Goal: Task Accomplishment & Management: Manage account settings

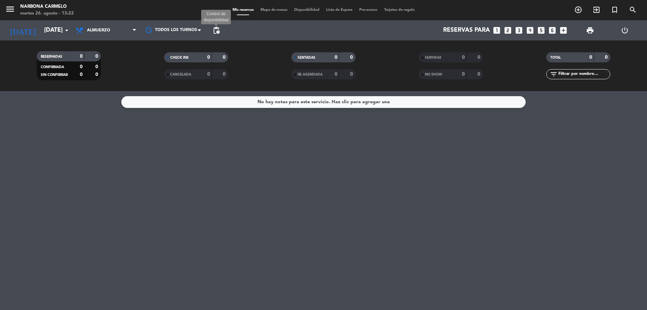
click at [216, 29] on span "pending_actions" at bounding box center [216, 30] width 8 height 8
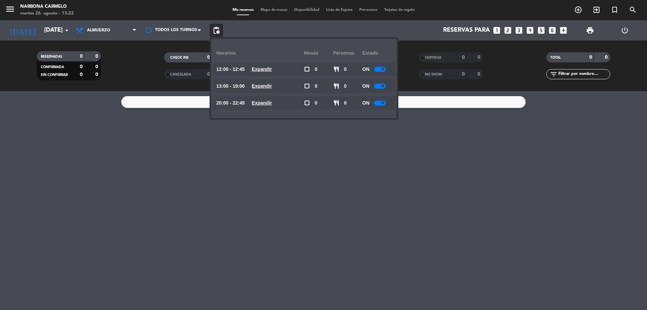
click at [382, 69] on div at bounding box center [380, 69] width 12 height 5
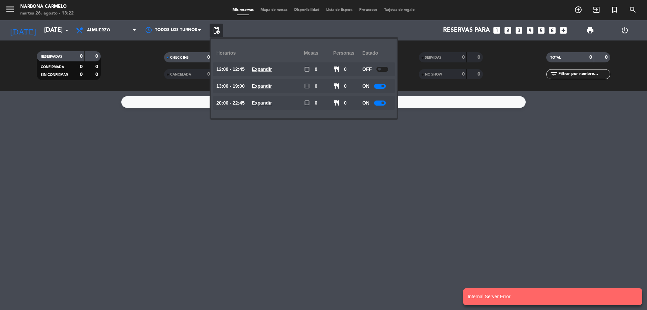
click at [383, 87] on div at bounding box center [380, 86] width 12 height 5
click at [383, 87] on span at bounding box center [383, 86] width 3 height 3
click at [382, 87] on div at bounding box center [380, 86] width 12 height 5
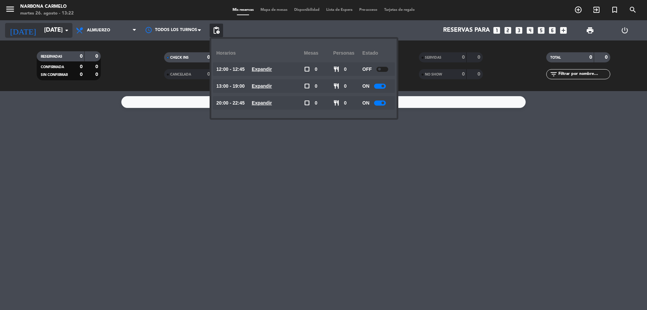
click at [50, 27] on input "[DATE]" at bounding box center [80, 30] width 78 height 13
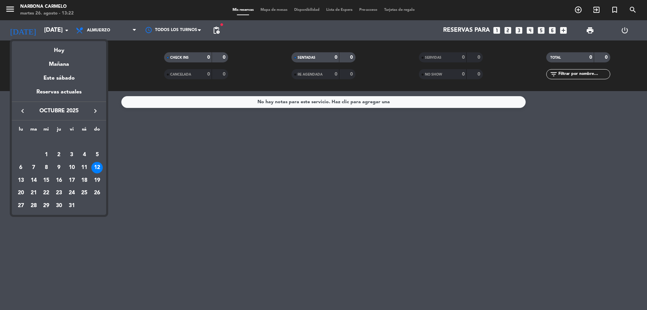
click at [85, 166] on div "11" at bounding box center [84, 167] width 11 height 11
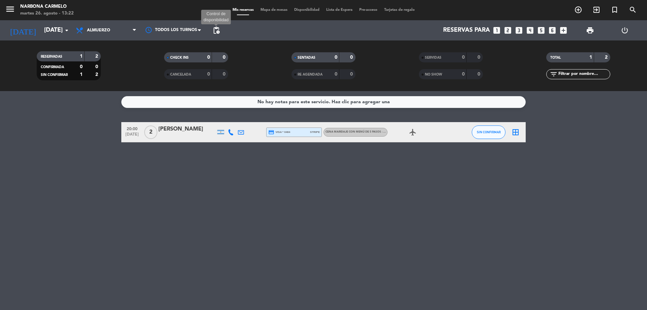
click at [219, 30] on span "pending_actions" at bounding box center [216, 30] width 8 height 8
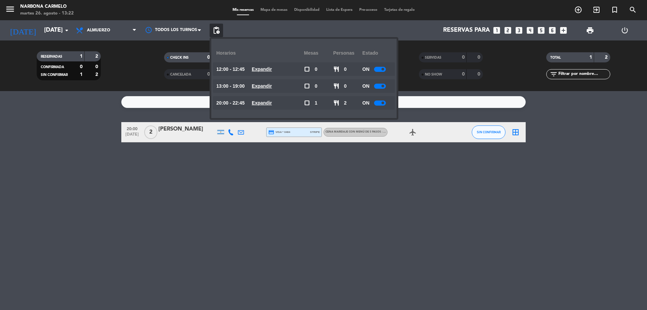
click at [265, 64] on div "12:00 - 12:45 Expandir" at bounding box center [260, 68] width 88 height 13
click at [265, 68] on u "Expandir" at bounding box center [262, 68] width 20 height 5
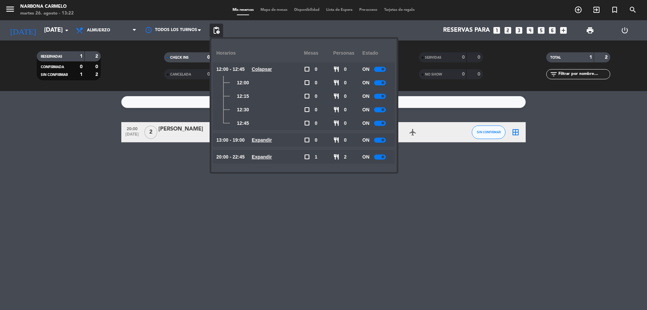
click at [384, 111] on span at bounding box center [383, 109] width 3 height 3
click at [157, 208] on div "No hay notas para este servicio. Haz clic para agregar una 20:00 [DATE] 2 [PERS…" at bounding box center [323, 200] width 647 height 219
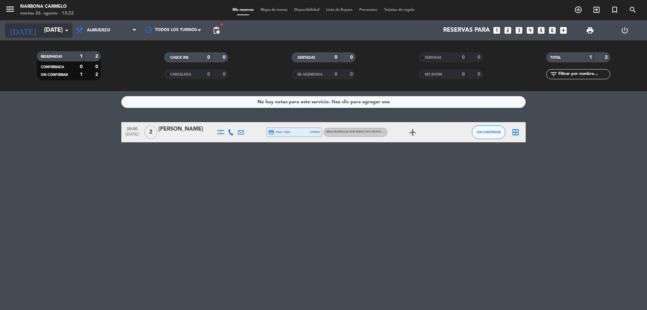
click at [62, 31] on input "[DATE]" at bounding box center [80, 30] width 78 height 13
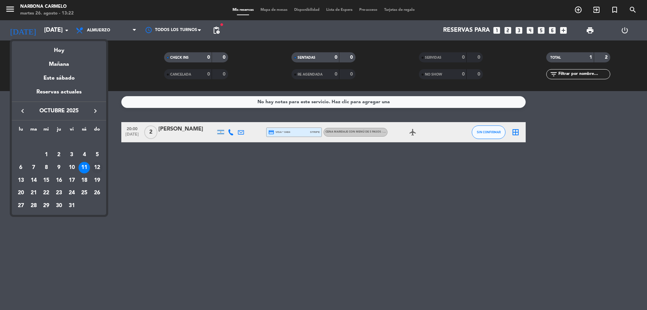
click at [97, 167] on div "12" at bounding box center [96, 167] width 11 height 11
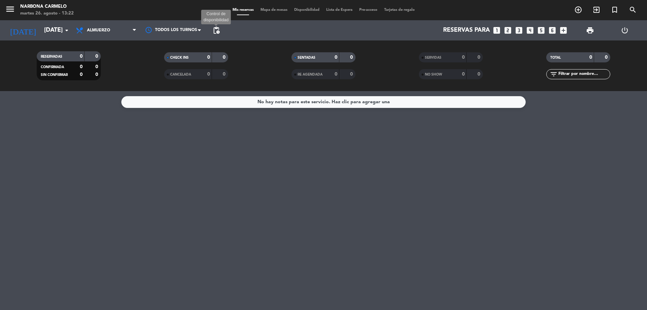
click at [217, 30] on span "pending_actions" at bounding box center [216, 30] width 8 height 8
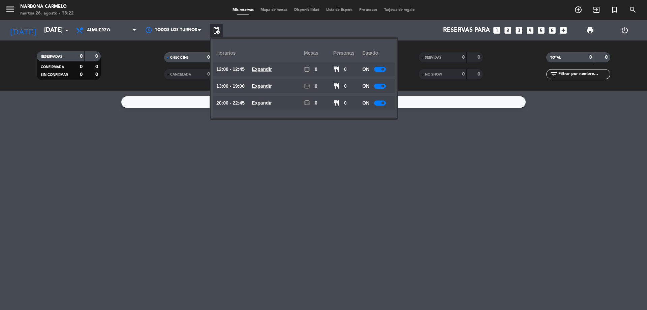
click at [380, 68] on div at bounding box center [380, 69] width 12 height 5
click at [304, 238] on div "No hay notas para este servicio. Haz clic para agregar una" at bounding box center [323, 200] width 647 height 219
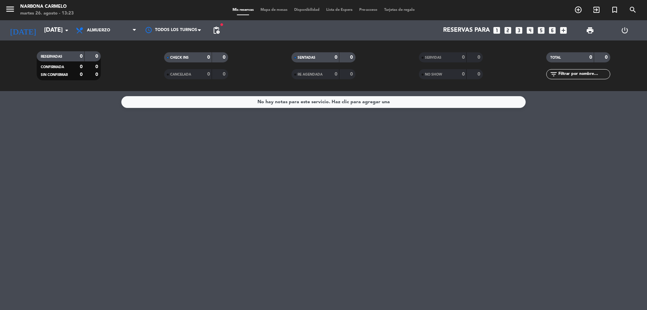
click at [215, 26] on span "pending_actions" at bounding box center [216, 30] width 13 height 13
click at [216, 30] on span "pending_actions" at bounding box center [216, 30] width 8 height 8
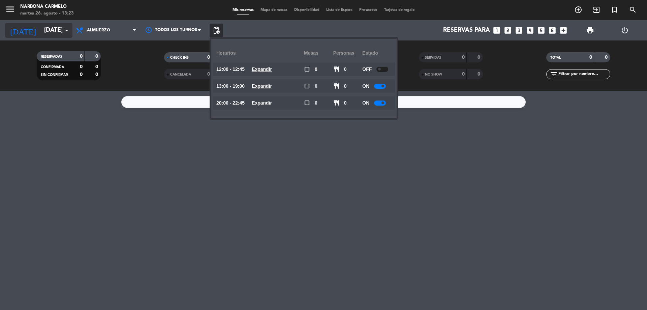
click at [67, 31] on icon "arrow_drop_down" at bounding box center [67, 30] width 8 height 8
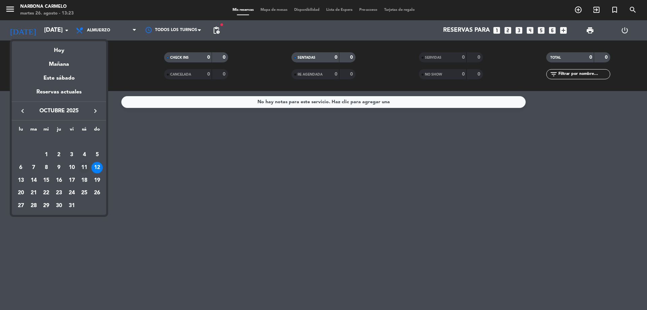
click at [82, 164] on div "11" at bounding box center [84, 167] width 11 height 11
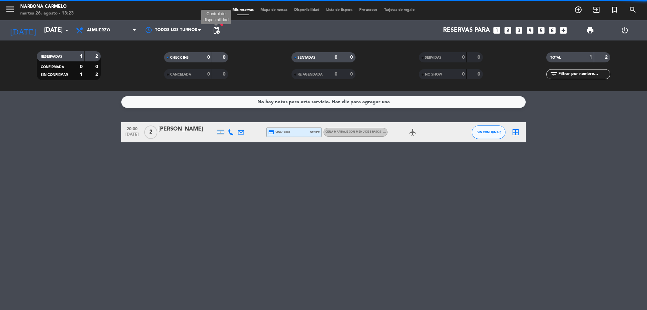
click at [216, 31] on span "pending_actions" at bounding box center [216, 30] width 8 height 8
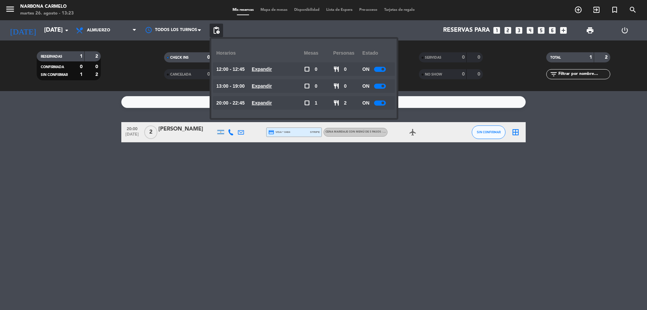
click at [266, 66] on u "Expandir" at bounding box center [262, 68] width 20 height 5
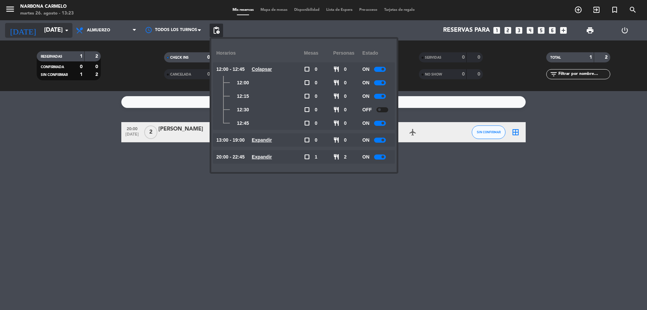
click at [48, 28] on input "[DATE]" at bounding box center [80, 30] width 78 height 13
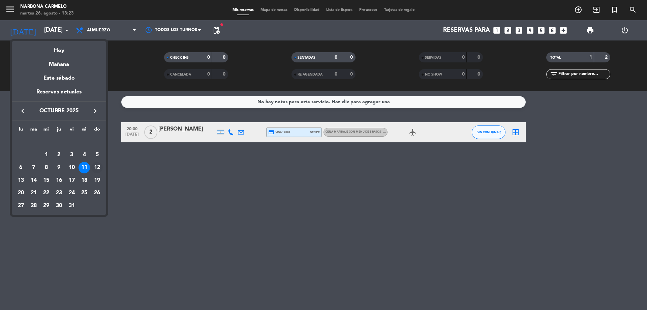
click at [96, 168] on div "12" at bounding box center [96, 167] width 11 height 11
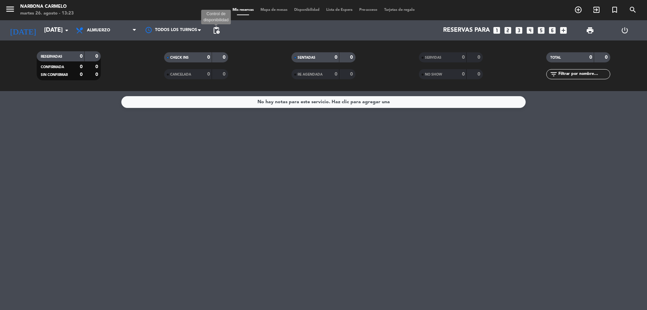
click at [216, 29] on span "pending_actions" at bounding box center [216, 30] width 8 height 8
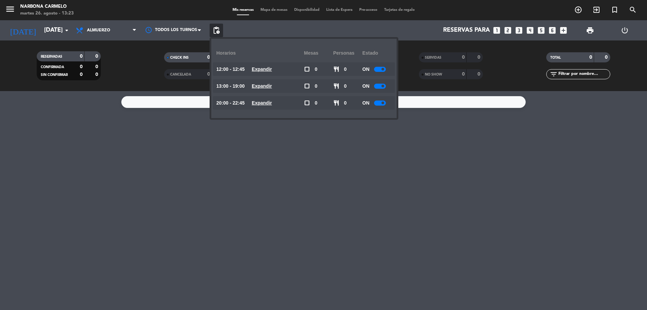
click at [379, 69] on div at bounding box center [380, 69] width 12 height 5
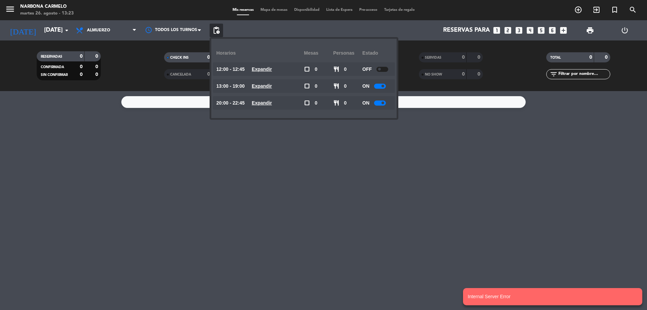
click at [198, 192] on div "No hay notas para este servicio. Haz clic para agregar una" at bounding box center [323, 200] width 647 height 219
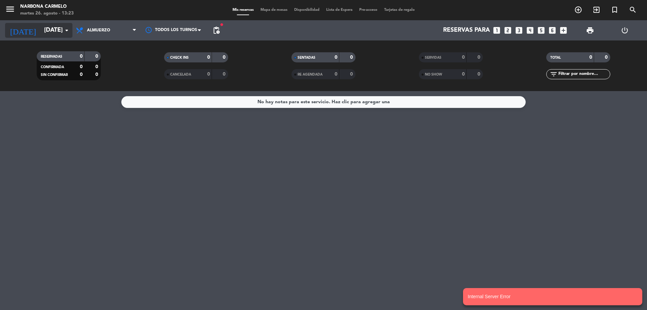
click at [50, 29] on input "[DATE]" at bounding box center [80, 30] width 78 height 13
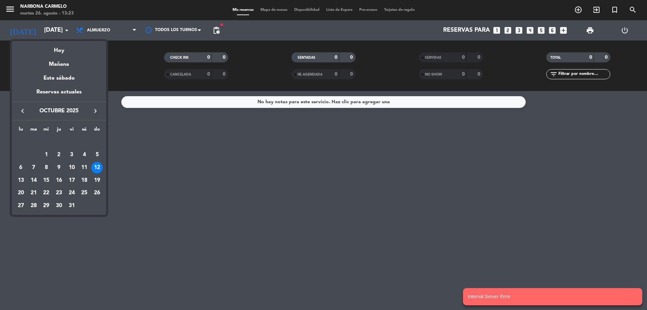
click at [23, 109] on icon "keyboard_arrow_left" at bounding box center [23, 111] width 8 height 8
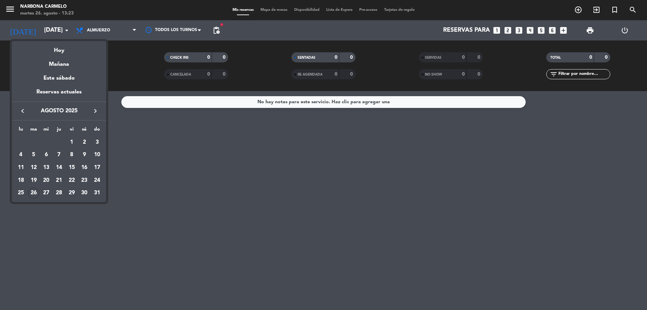
click at [94, 109] on icon "keyboard_arrow_right" at bounding box center [95, 111] width 8 height 8
click at [85, 153] on div "6" at bounding box center [84, 154] width 11 height 11
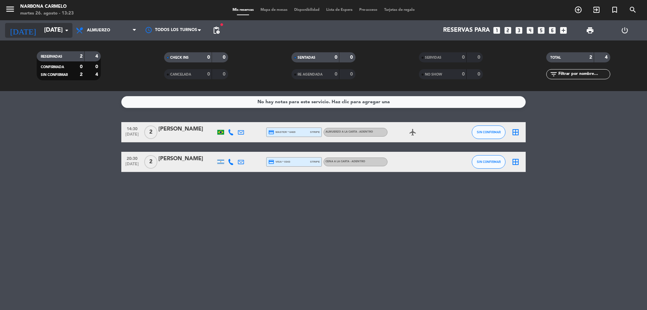
click at [63, 30] on icon "arrow_drop_down" at bounding box center [67, 30] width 8 height 8
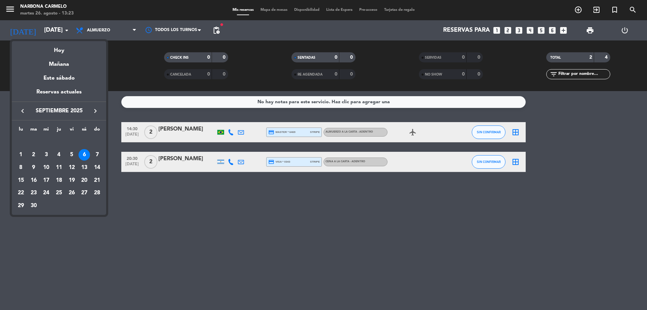
click at [86, 167] on div "13" at bounding box center [84, 167] width 11 height 11
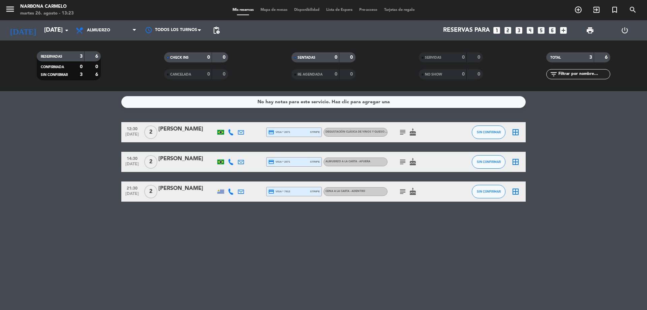
click at [220, 30] on span "pending_actions" at bounding box center [216, 30] width 13 height 13
click at [219, 31] on span "pending_actions" at bounding box center [216, 30] width 8 height 8
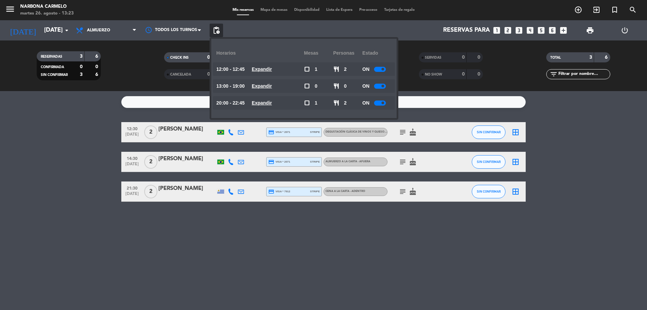
click at [260, 67] on u "Expandir" at bounding box center [262, 68] width 20 height 5
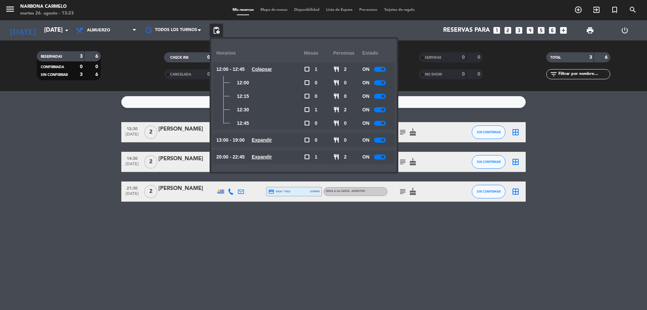
click at [383, 110] on span at bounding box center [383, 109] width 3 height 3
drag, startPoint x: 58, startPoint y: 132, endPoint x: 57, endPoint y: 115, distance: 16.9
click at [58, 131] on bookings-row "12:30 [DATE] 2 [PERSON_NAME] credit_card visa * 2071 stripe Degustación clásica…" at bounding box center [323, 162] width 647 height 80
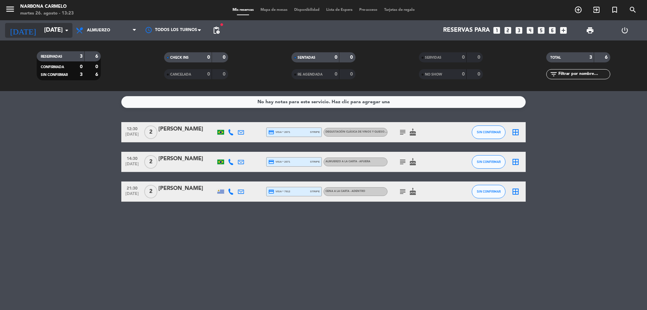
click at [50, 34] on input "[DATE]" at bounding box center [80, 30] width 78 height 13
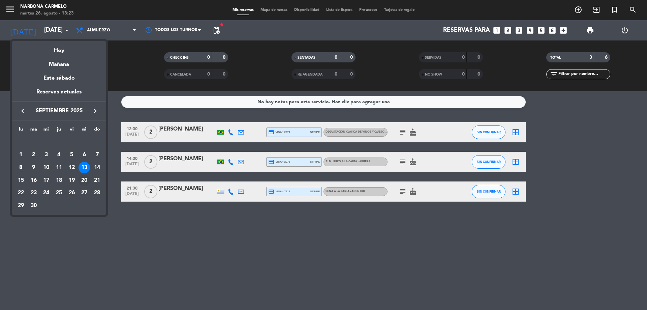
click at [86, 182] on div "20" at bounding box center [84, 180] width 11 height 11
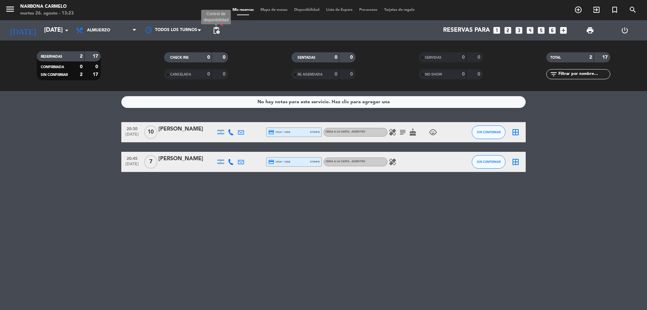
click at [217, 29] on span "pending_actions" at bounding box center [216, 30] width 8 height 8
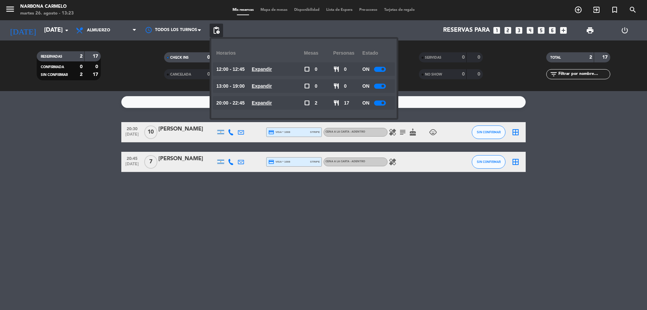
click at [262, 84] on u "Expandir" at bounding box center [262, 85] width 20 height 5
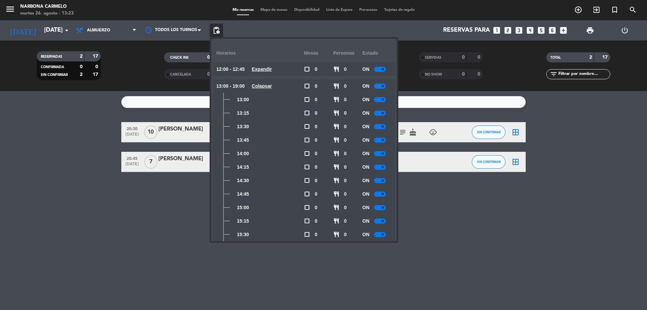
click at [265, 69] on u "Expandir" at bounding box center [262, 68] width 20 height 5
click at [382, 109] on div at bounding box center [380, 109] width 12 height 5
click at [78, 145] on bookings-row "20:30 [DATE] [PERSON_NAME] credit_card visa * 1008 stripe Cena a la carta - Ade…" at bounding box center [323, 147] width 647 height 50
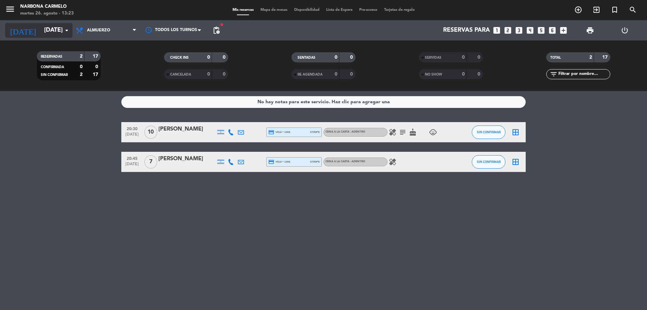
click at [41, 34] on input "[DATE]" at bounding box center [80, 30] width 78 height 13
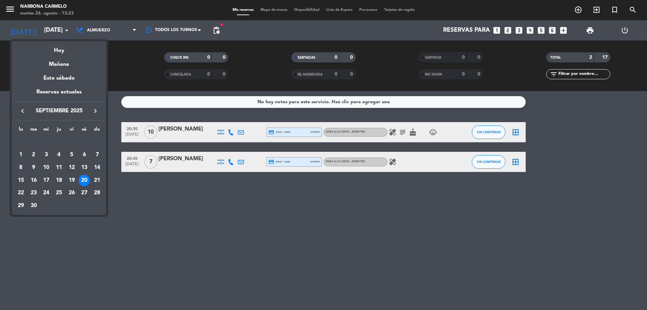
click at [87, 191] on div "27" at bounding box center [84, 192] width 11 height 11
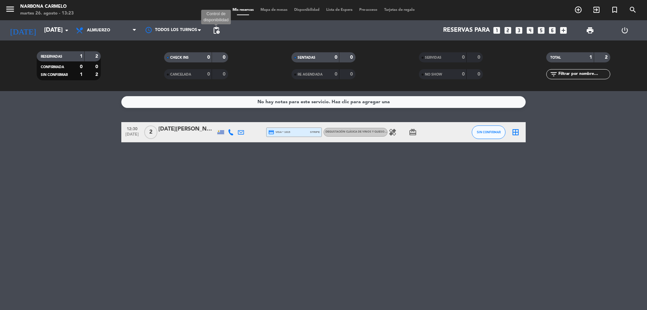
click at [213, 29] on span "pending_actions" at bounding box center [216, 30] width 8 height 8
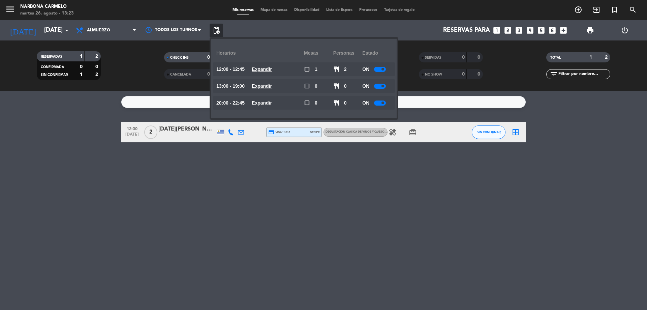
click at [261, 70] on u "Expandir" at bounding box center [262, 68] width 20 height 5
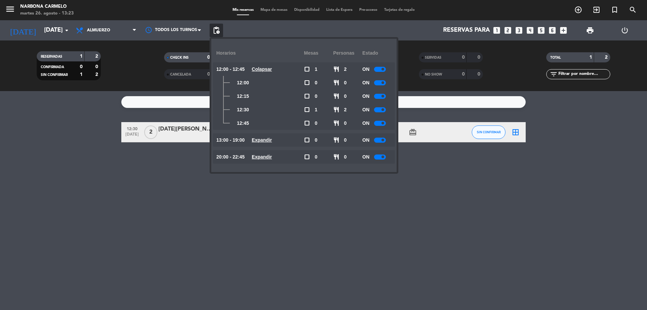
click at [382, 111] on div at bounding box center [380, 109] width 12 height 5
drag, startPoint x: 130, startPoint y: 204, endPoint x: 96, endPoint y: 129, distance: 82.2
click at [130, 204] on div "No hay notas para este servicio. Haz clic para agregar una 12:30 [DATE] 2 [DATE…" at bounding box center [323, 200] width 647 height 219
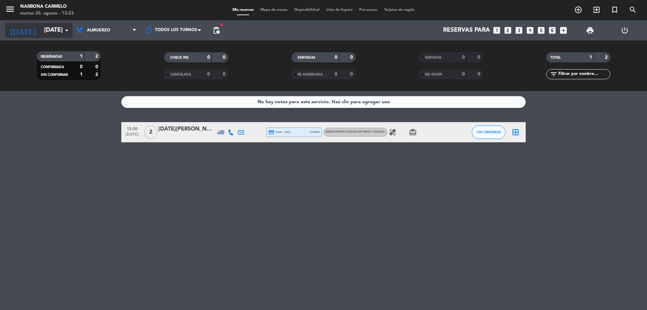
click at [51, 28] on input "[DATE]" at bounding box center [80, 30] width 78 height 13
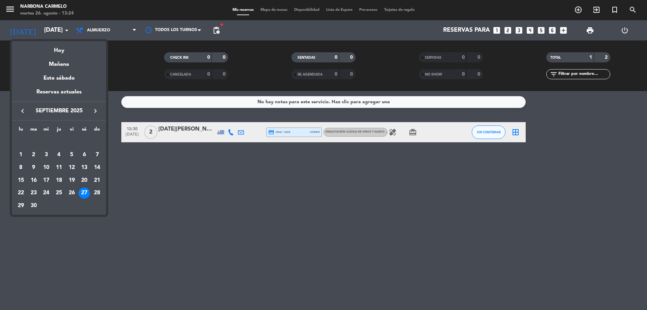
click at [96, 111] on icon "keyboard_arrow_right" at bounding box center [95, 111] width 8 height 8
click at [85, 151] on div "4" at bounding box center [84, 154] width 11 height 11
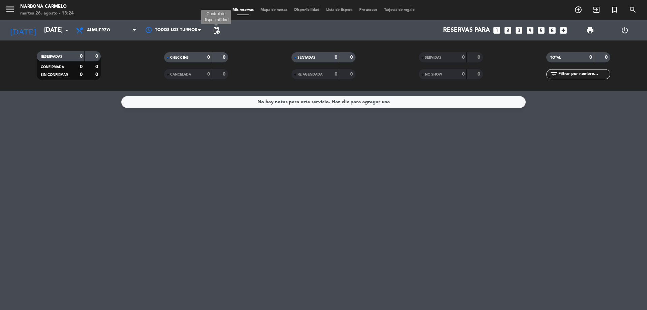
click at [218, 29] on span "pending_actions" at bounding box center [216, 30] width 8 height 8
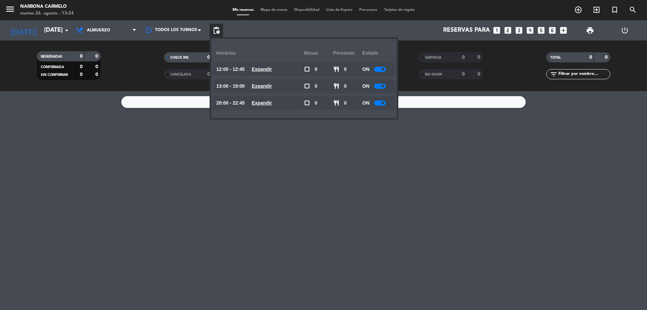
click at [262, 70] on u "Expandir" at bounding box center [262, 68] width 20 height 5
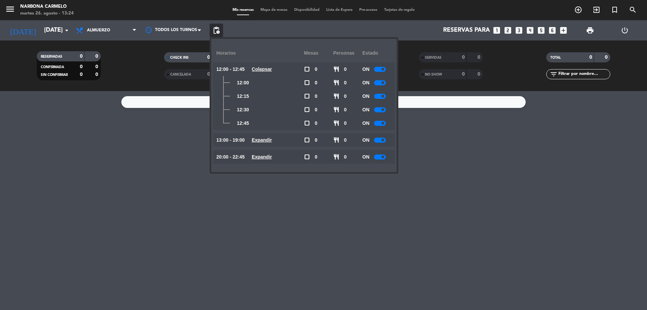
click at [379, 108] on div at bounding box center [380, 109] width 12 height 5
click at [56, 33] on input "[DATE]" at bounding box center [80, 30] width 78 height 13
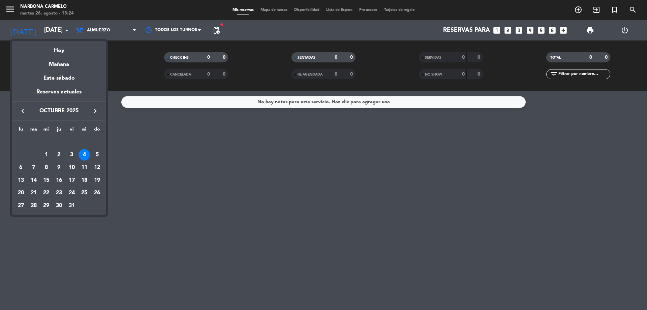
click at [86, 167] on div "11" at bounding box center [84, 167] width 11 height 11
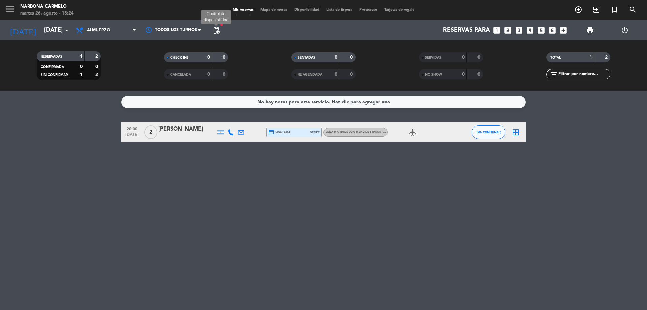
click at [214, 28] on span "pending_actions" at bounding box center [216, 30] width 8 height 8
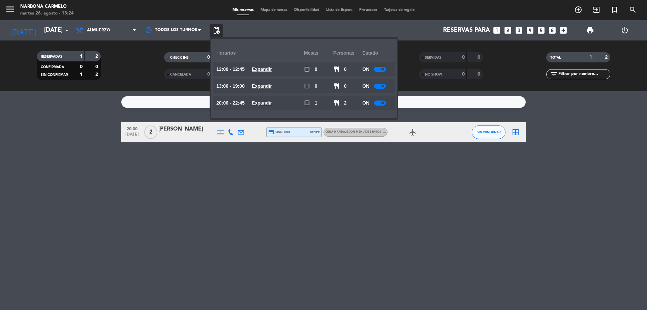
click at [272, 68] on u "Expandir" at bounding box center [262, 68] width 20 height 5
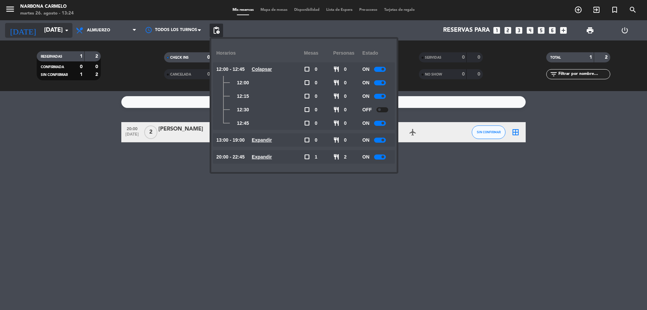
click at [53, 27] on input "[DATE]" at bounding box center [80, 30] width 78 height 13
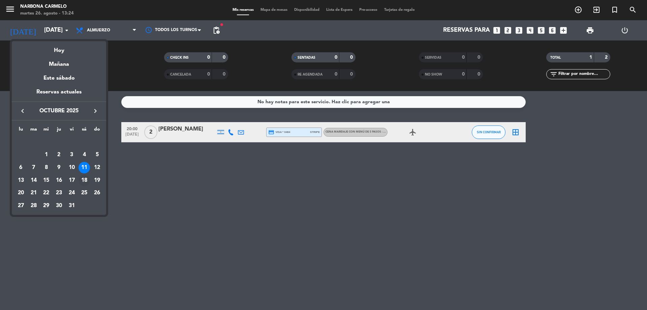
click at [83, 177] on div "18" at bounding box center [84, 180] width 11 height 11
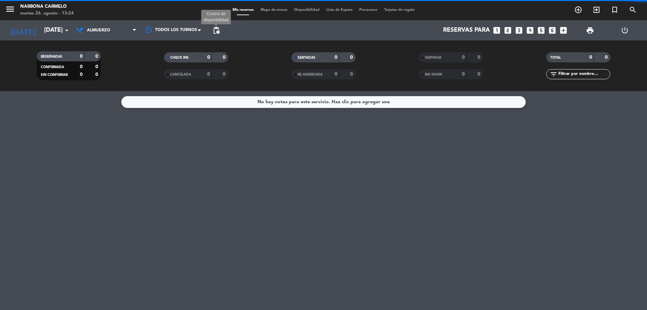
click at [216, 29] on span "pending_actions" at bounding box center [216, 30] width 8 height 8
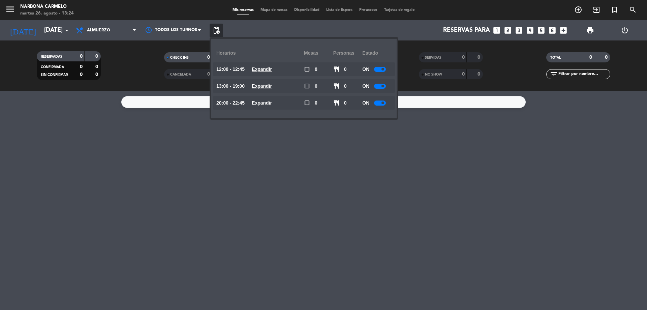
click at [269, 70] on u "Expandir" at bounding box center [262, 68] width 20 height 5
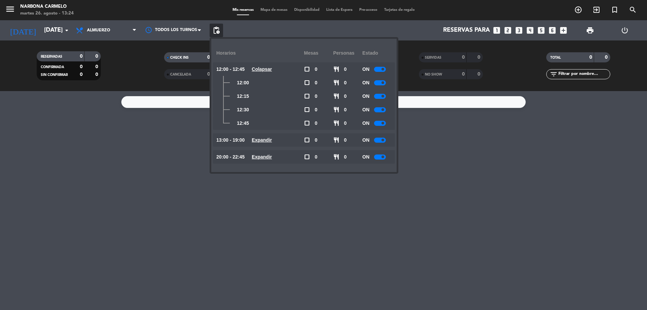
click at [381, 110] on div at bounding box center [380, 109] width 12 height 5
click at [97, 28] on span "Almuerzo" at bounding box center [98, 30] width 23 height 5
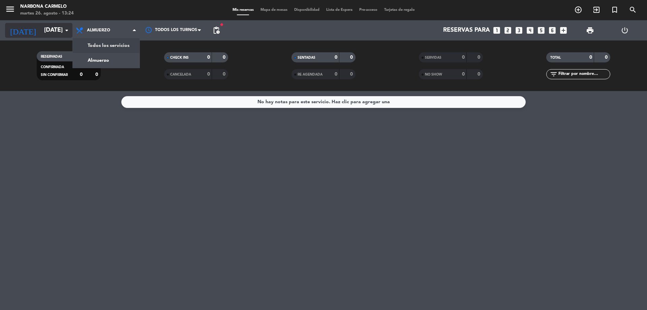
click at [55, 33] on input "[DATE]" at bounding box center [80, 30] width 78 height 13
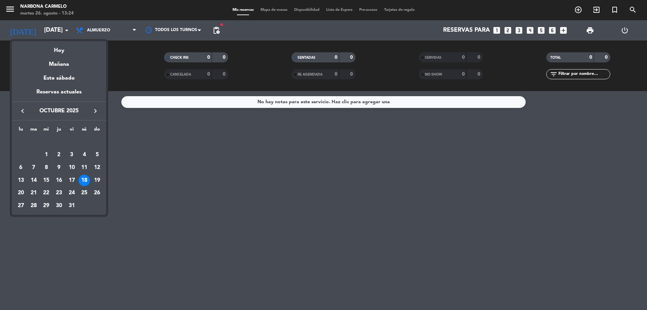
click at [83, 194] on div "25" at bounding box center [84, 192] width 11 height 11
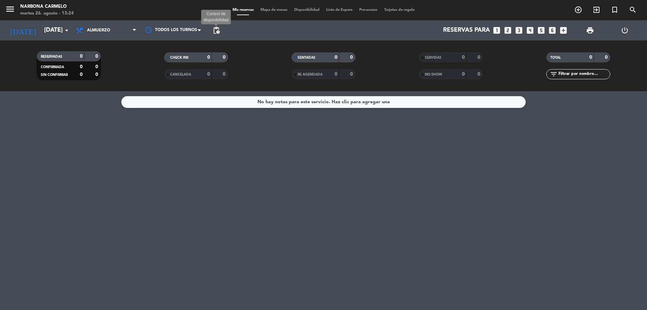
click at [216, 30] on span "pending_actions" at bounding box center [216, 30] width 8 height 8
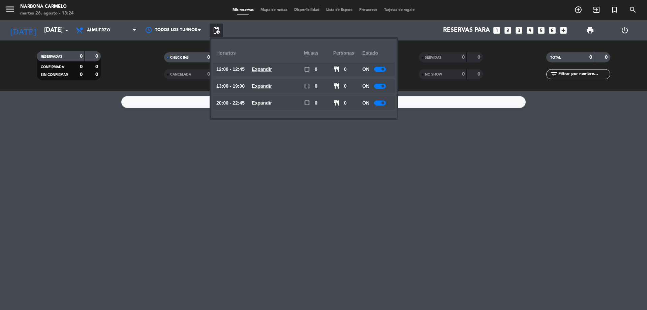
click at [272, 66] on u "Expandir" at bounding box center [262, 68] width 20 height 5
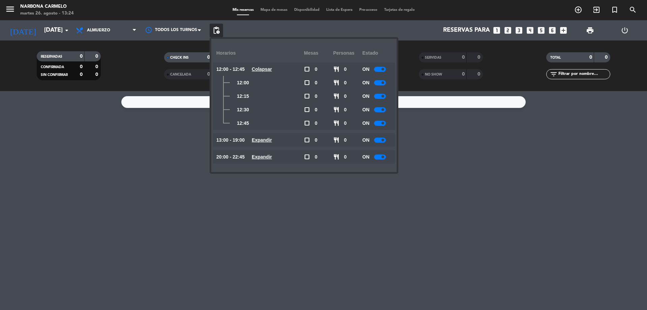
click at [375, 110] on small-switch at bounding box center [380, 109] width 12 height 5
click at [381, 110] on div at bounding box center [380, 109] width 12 height 5
click at [174, 152] on div "No hay notas para este servicio. Haz clic para agregar una" at bounding box center [323, 200] width 647 height 219
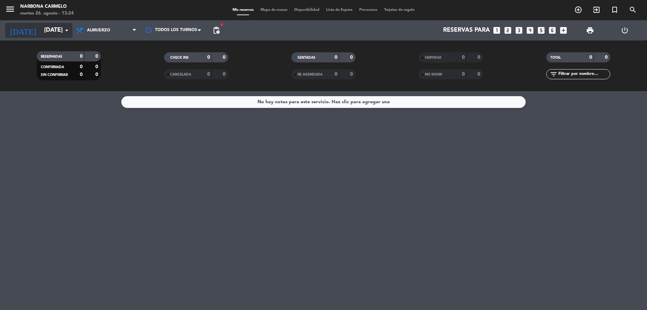
click at [59, 28] on input "[DATE]" at bounding box center [80, 30] width 78 height 13
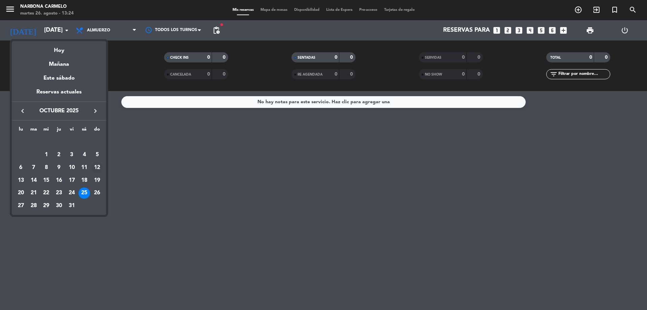
click at [96, 166] on div "12" at bounding box center [96, 167] width 11 height 11
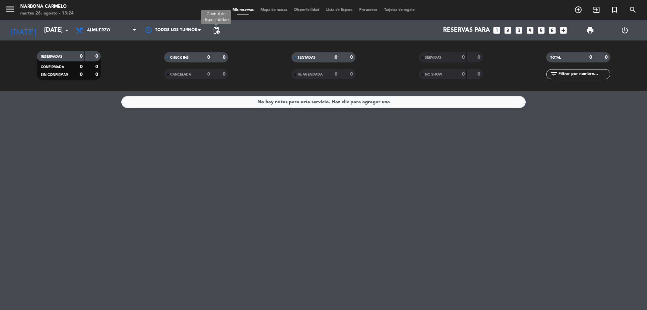
click at [216, 31] on span "pending_actions" at bounding box center [216, 30] width 8 height 8
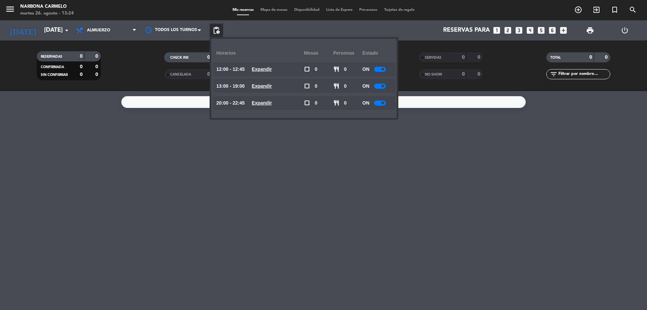
click at [271, 67] on u "Expandir" at bounding box center [262, 68] width 20 height 5
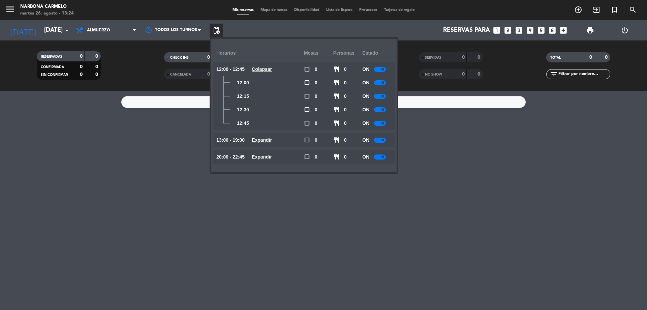
click at [383, 83] on span at bounding box center [383, 82] width 3 height 3
click at [383, 96] on span at bounding box center [383, 96] width 3 height 3
click at [382, 109] on span at bounding box center [383, 109] width 3 height 3
click at [383, 123] on span at bounding box center [383, 123] width 3 height 3
click at [266, 139] on u "Expandir" at bounding box center [262, 139] width 20 height 5
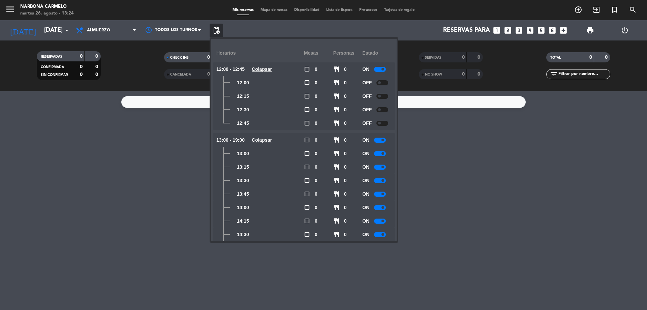
click at [382, 151] on div at bounding box center [380, 153] width 12 height 5
click at [381, 167] on div at bounding box center [380, 166] width 12 height 5
click at [382, 181] on div at bounding box center [380, 180] width 12 height 5
click at [380, 194] on div at bounding box center [380, 193] width 12 height 5
click at [381, 206] on div at bounding box center [380, 207] width 12 height 5
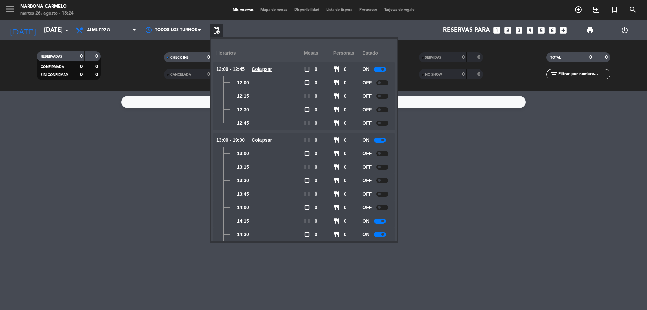
click at [382, 219] on div at bounding box center [380, 220] width 12 height 5
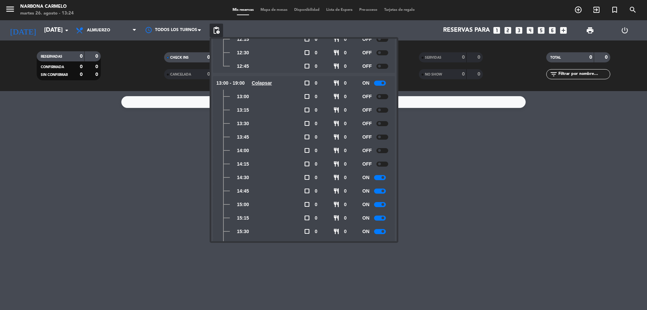
scroll to position [67, 0]
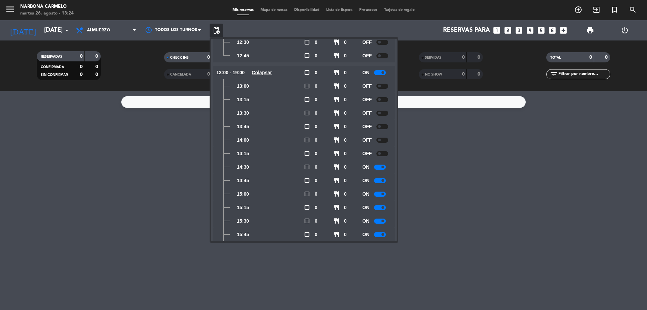
click at [382, 164] on div at bounding box center [380, 166] width 12 height 5
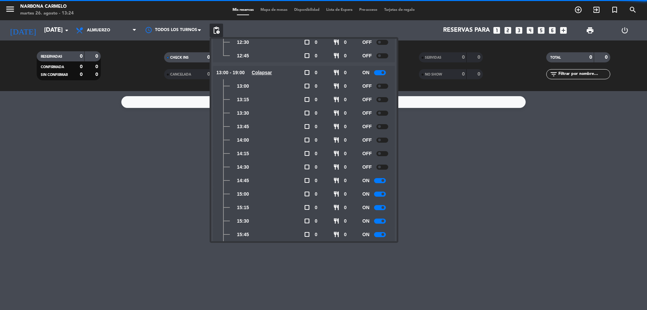
click at [382, 180] on div at bounding box center [380, 180] width 12 height 5
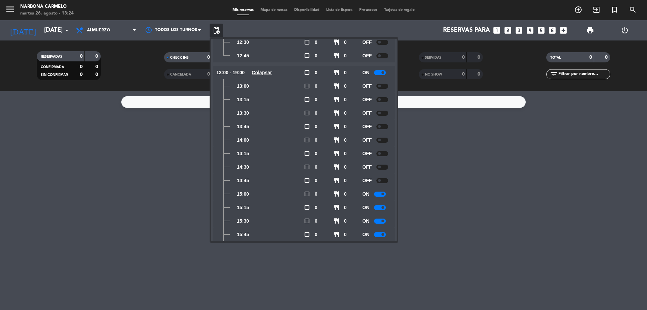
click at [383, 192] on div at bounding box center [380, 193] width 12 height 5
click at [383, 208] on span at bounding box center [383, 207] width 3 height 3
click at [153, 162] on div "No hay notas para este servicio. Haz clic para agregar una" at bounding box center [323, 200] width 647 height 219
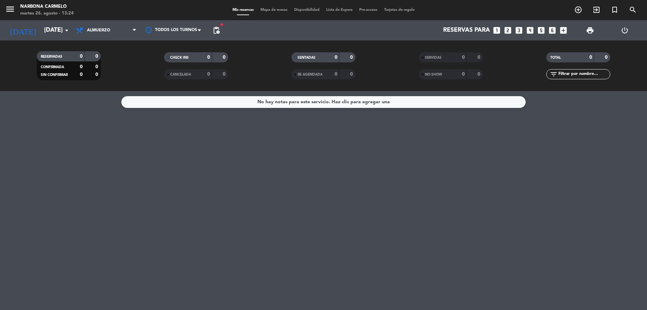
click at [44, 22] on div "[DATE] [DATE] arrow_drop_down" at bounding box center [38, 30] width 67 height 20
click at [44, 25] on input "[DATE]" at bounding box center [80, 30] width 78 height 13
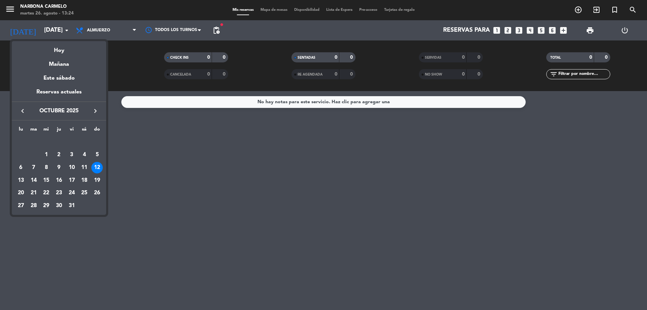
click at [93, 109] on icon "keyboard_arrow_right" at bounding box center [95, 111] width 8 height 8
click at [95, 140] on div "2" at bounding box center [96, 142] width 11 height 11
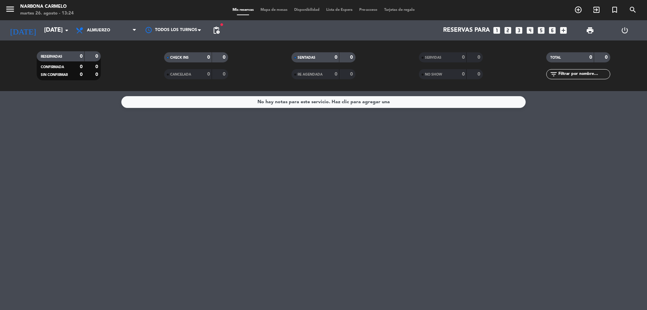
type input "[DATE]"
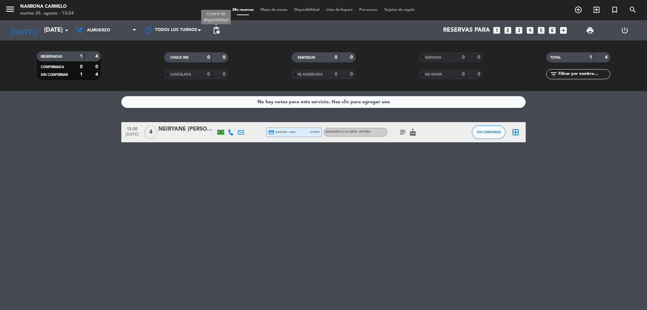
click at [217, 30] on span "pending_actions" at bounding box center [216, 30] width 8 height 8
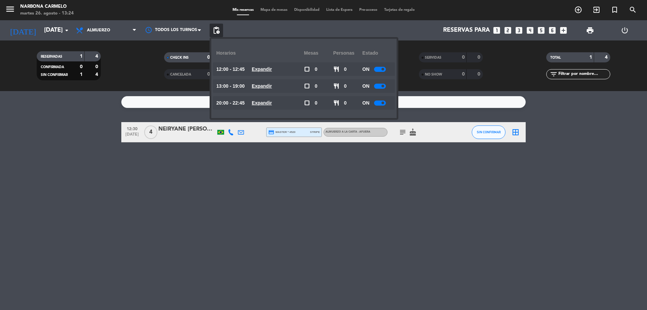
click at [260, 66] on u "Expandir" at bounding box center [262, 68] width 20 height 5
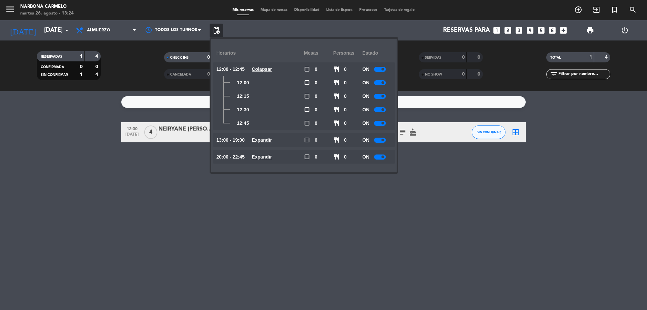
click at [380, 109] on div at bounding box center [380, 109] width 12 height 5
click at [381, 82] on div at bounding box center [380, 82] width 12 height 5
click at [381, 96] on div at bounding box center [380, 96] width 12 height 5
click at [382, 123] on div at bounding box center [380, 123] width 12 height 5
click at [272, 140] on u "Expandir" at bounding box center [262, 139] width 20 height 5
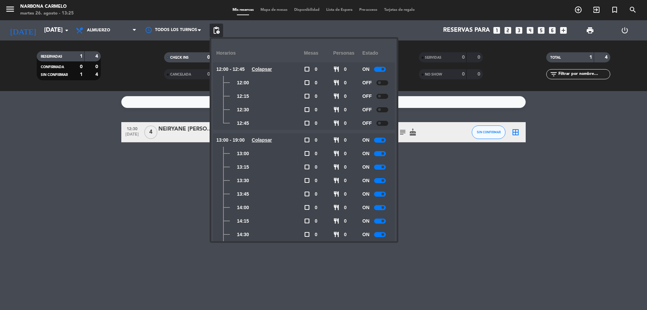
click at [382, 153] on div at bounding box center [380, 153] width 12 height 5
click at [382, 167] on div at bounding box center [380, 166] width 12 height 5
click at [381, 181] on div at bounding box center [380, 180] width 12 height 5
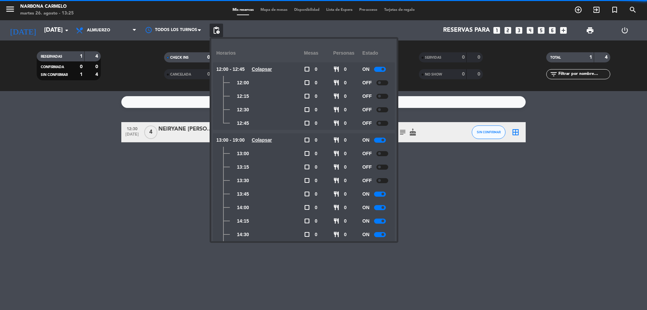
click at [381, 193] on div at bounding box center [380, 193] width 12 height 5
click at [382, 208] on div at bounding box center [380, 207] width 12 height 5
click at [381, 219] on div at bounding box center [380, 220] width 12 height 5
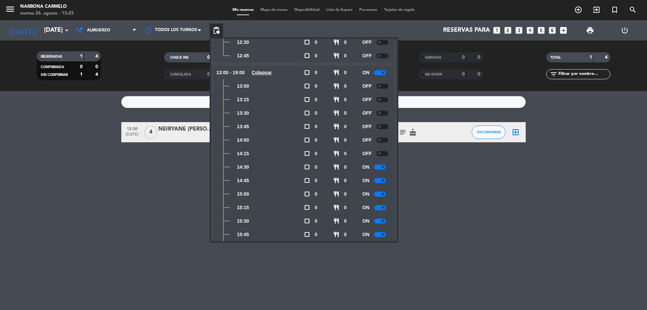
click at [380, 169] on div at bounding box center [380, 166] width 12 height 5
click at [381, 177] on div "ON" at bounding box center [376, 180] width 29 height 13
click at [382, 180] on div at bounding box center [380, 180] width 12 height 5
click at [168, 181] on div "No hay notas para este servicio. Haz clic para agregar una 12:30 [DATE] 4 NEIRY…" at bounding box center [323, 200] width 647 height 219
